Goal: Transaction & Acquisition: Purchase product/service

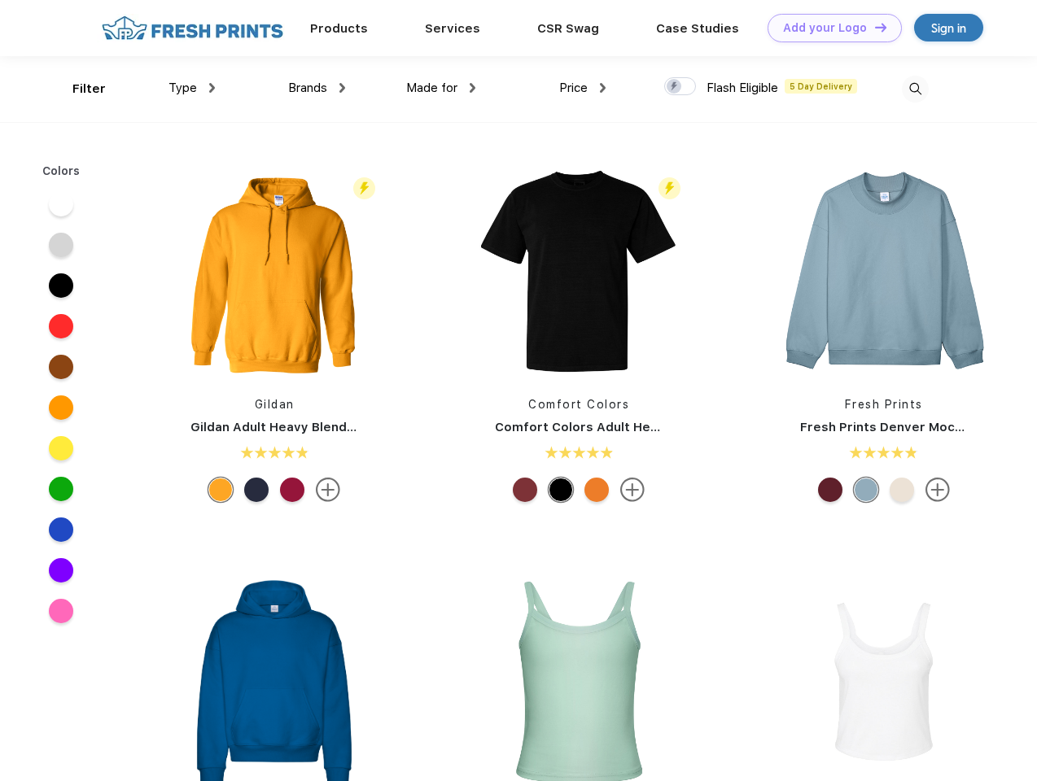
click at [829, 28] on link "Add your Logo Design Tool" at bounding box center [835, 28] width 134 height 28
click at [0, 0] on div "Design Tool" at bounding box center [0, 0] width 0 height 0
click at [873, 27] on link "Add your Logo Design Tool" at bounding box center [835, 28] width 134 height 28
click at [78, 89] on div "Filter" at bounding box center [88, 89] width 33 height 19
click at [192, 88] on span "Type" at bounding box center [182, 88] width 28 height 15
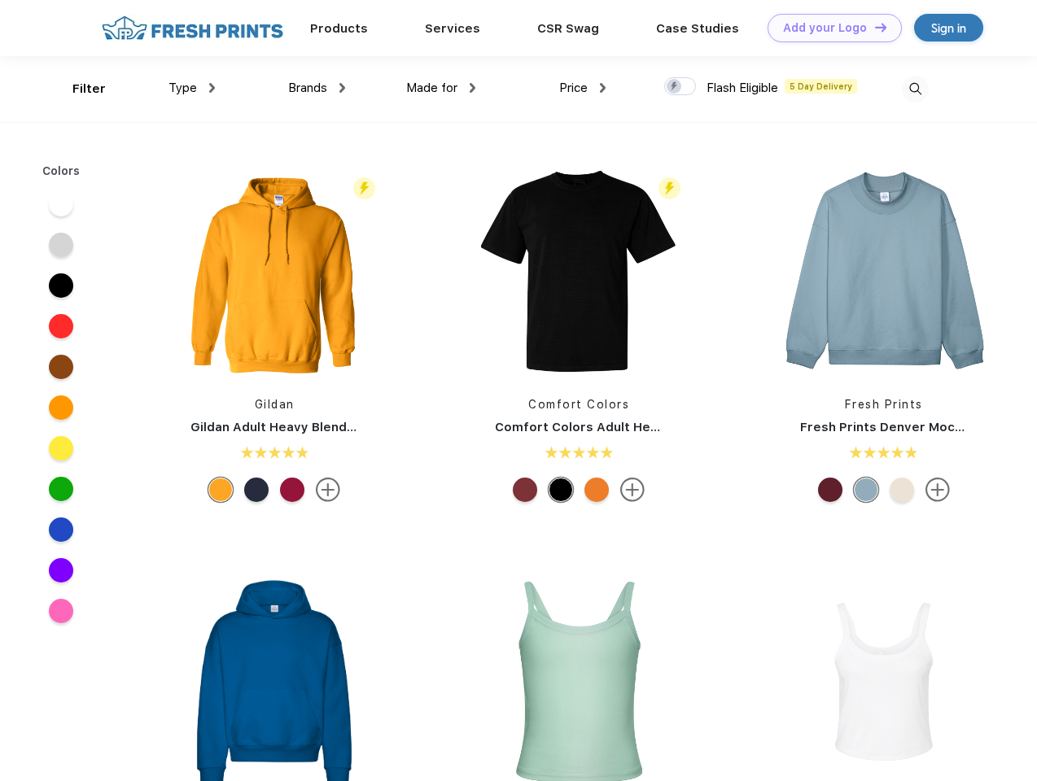
click at [317, 88] on span "Brands" at bounding box center [307, 88] width 39 height 15
click at [441, 88] on span "Made for" at bounding box center [431, 88] width 51 height 15
click at [583, 88] on span "Price" at bounding box center [573, 88] width 28 height 15
click at [680, 87] on div at bounding box center [680, 86] width 32 height 18
click at [675, 87] on input "checkbox" at bounding box center [669, 82] width 11 height 11
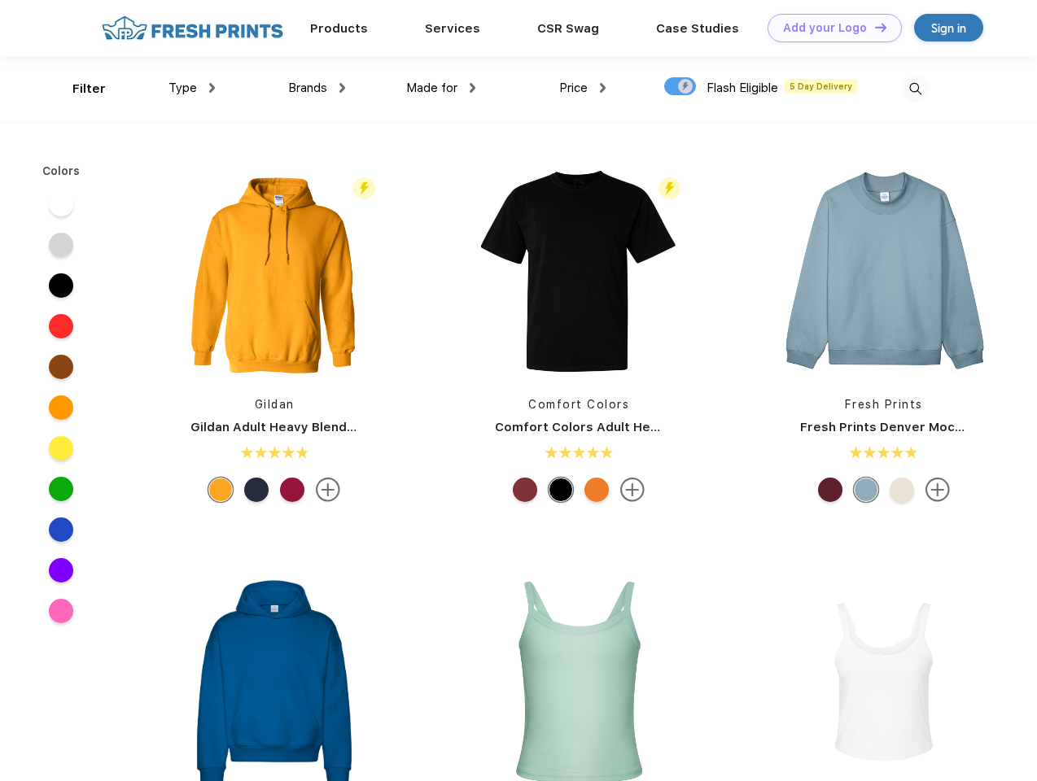
click at [915, 89] on img at bounding box center [915, 89] width 27 height 27
